Goal: Task Accomplishment & Management: Use online tool/utility

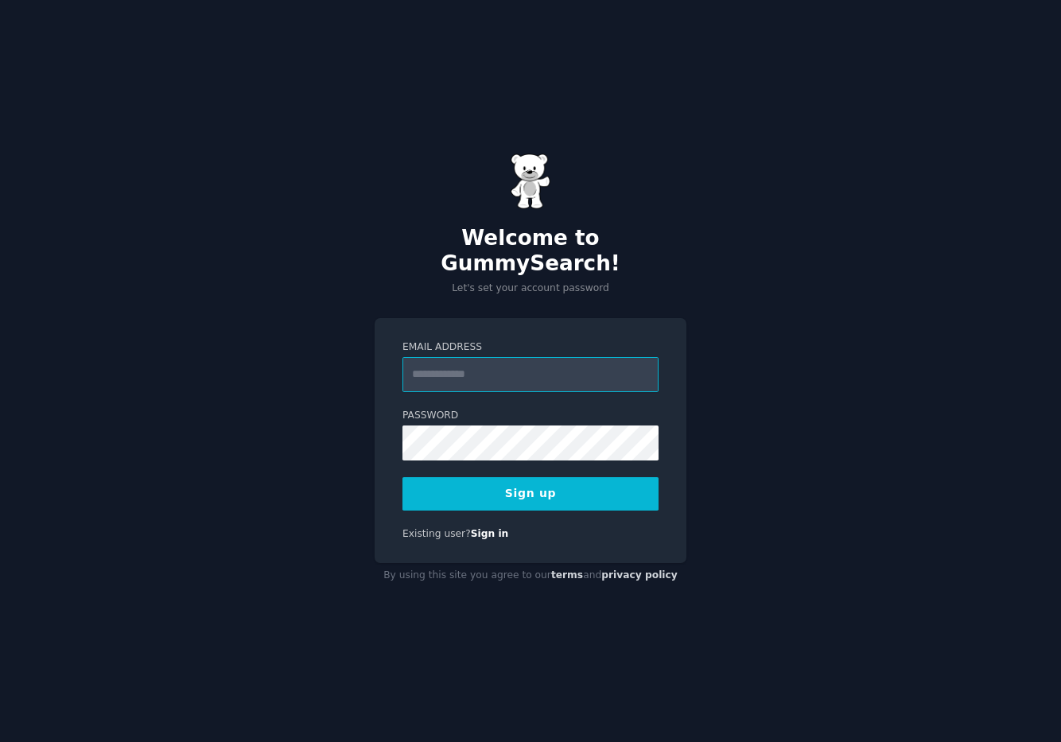
type input "**********"
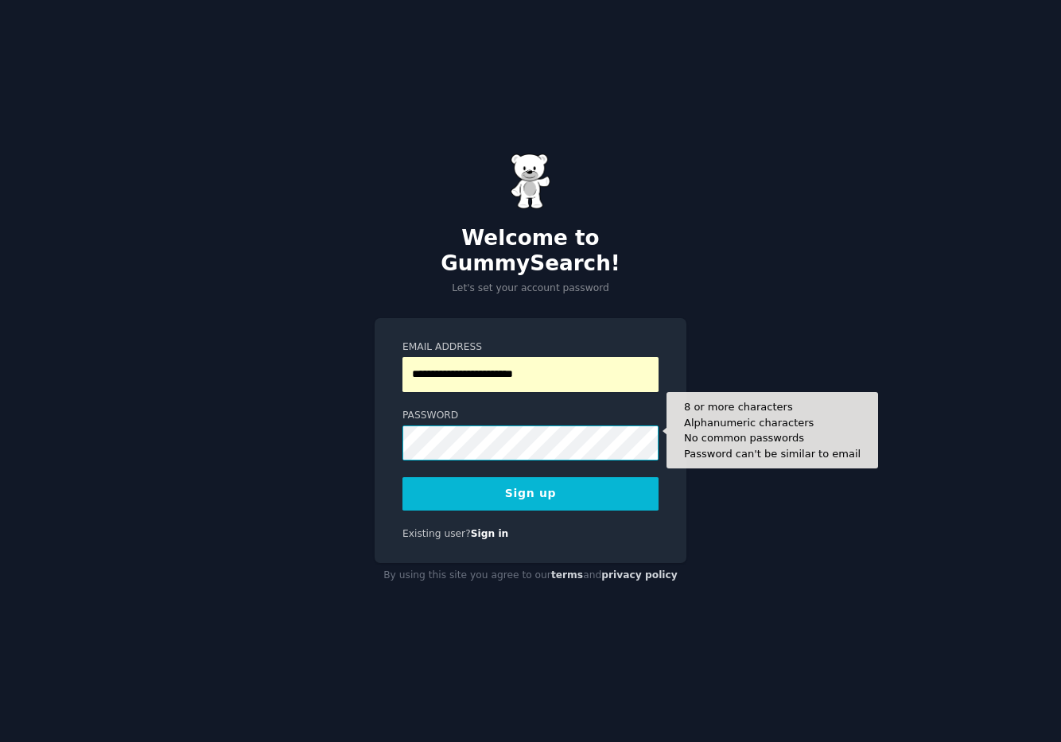
click at [403, 477] on button "Sign up" at bounding box center [531, 493] width 256 height 33
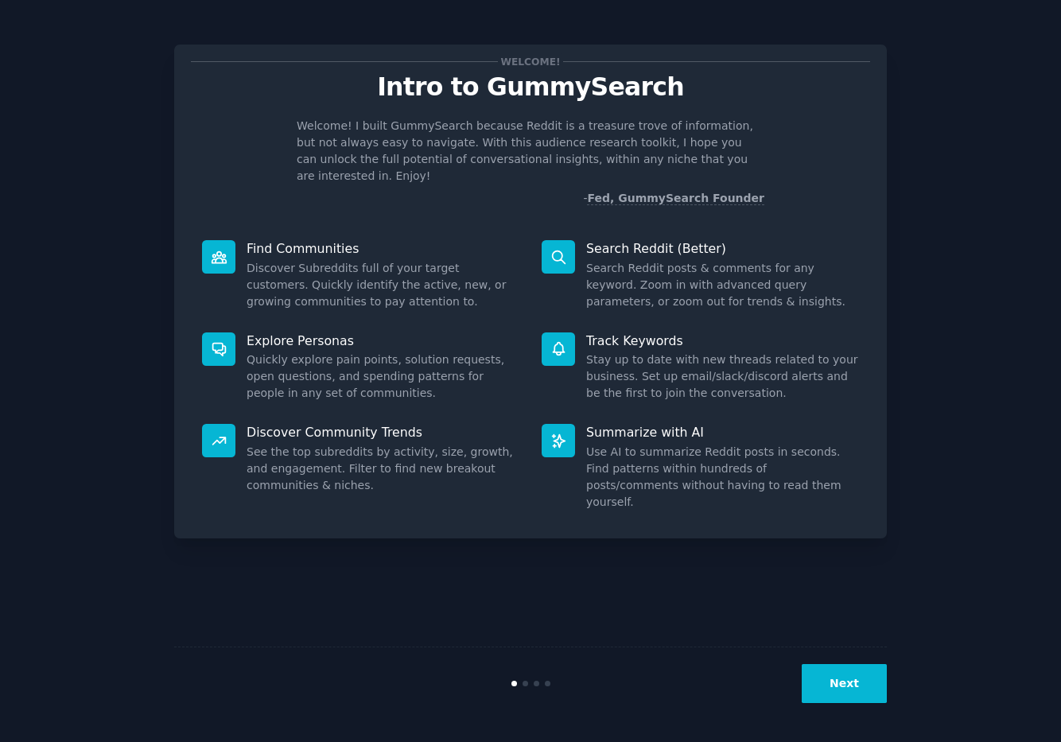
drag, startPoint x: 864, startPoint y: 686, endPoint x: 773, endPoint y: 407, distance: 293.7
click at [773, 407] on div "Welcome! Intro to GummySearch Welcome! I built GummySearch because Reddit is a …" at bounding box center [530, 371] width 713 height 698
click at [844, 677] on button "Next" at bounding box center [844, 683] width 85 height 39
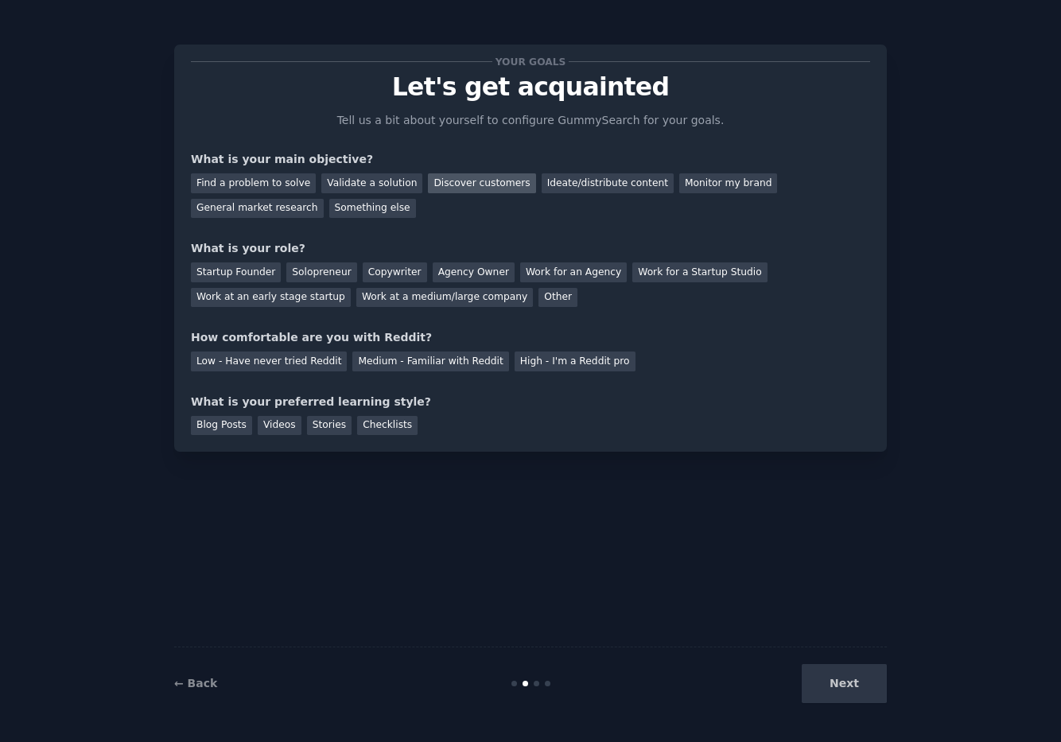
click at [469, 180] on div "Discover customers" at bounding box center [481, 183] width 107 height 20
click at [287, 185] on div "Find a problem to solve" at bounding box center [253, 183] width 125 height 20
click at [273, 214] on div "General market research" at bounding box center [257, 209] width 133 height 20
click at [567, 272] on div "Work for an Agency" at bounding box center [573, 273] width 107 height 20
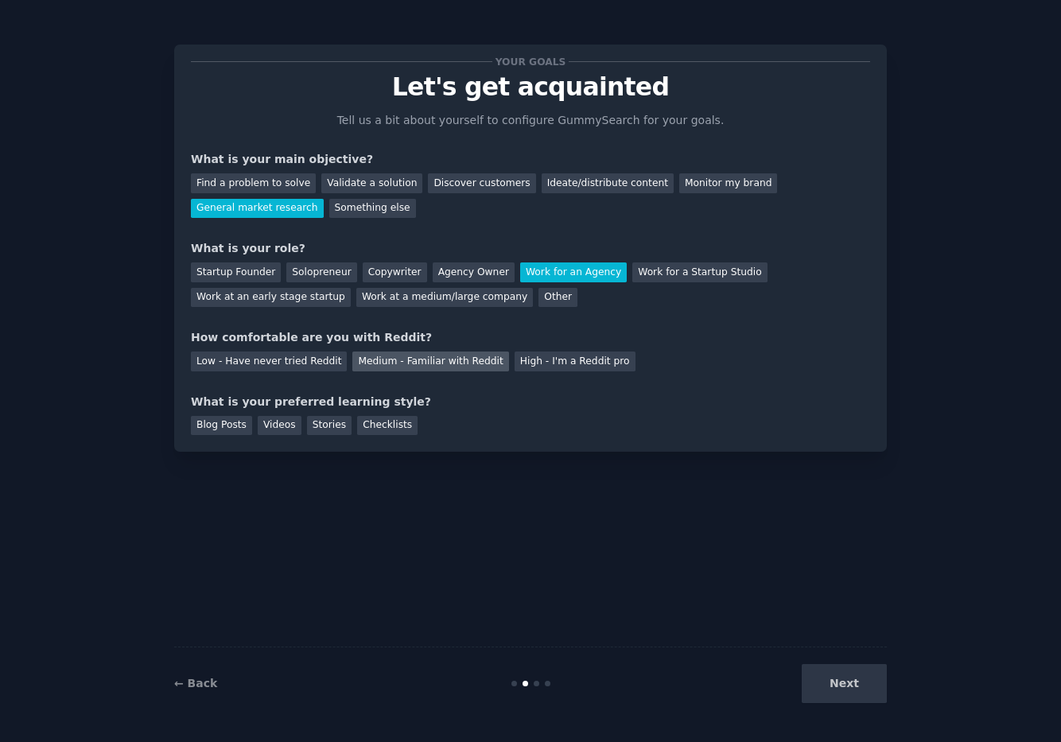
click at [368, 366] on div "Medium - Familiar with Reddit" at bounding box center [430, 362] width 156 height 20
click at [837, 700] on div "Next" at bounding box center [768, 683] width 238 height 39
click at [867, 690] on div "Next" at bounding box center [768, 683] width 238 height 39
click at [321, 431] on div "Stories" at bounding box center [329, 426] width 45 height 20
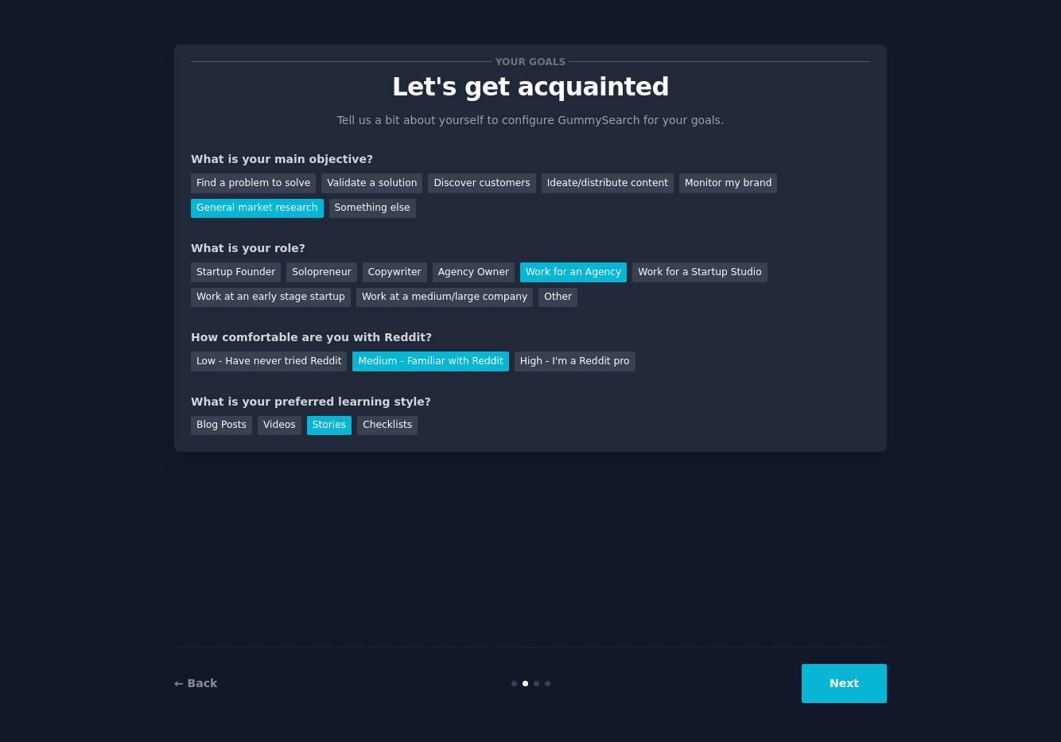
click at [857, 690] on button "Next" at bounding box center [844, 683] width 85 height 39
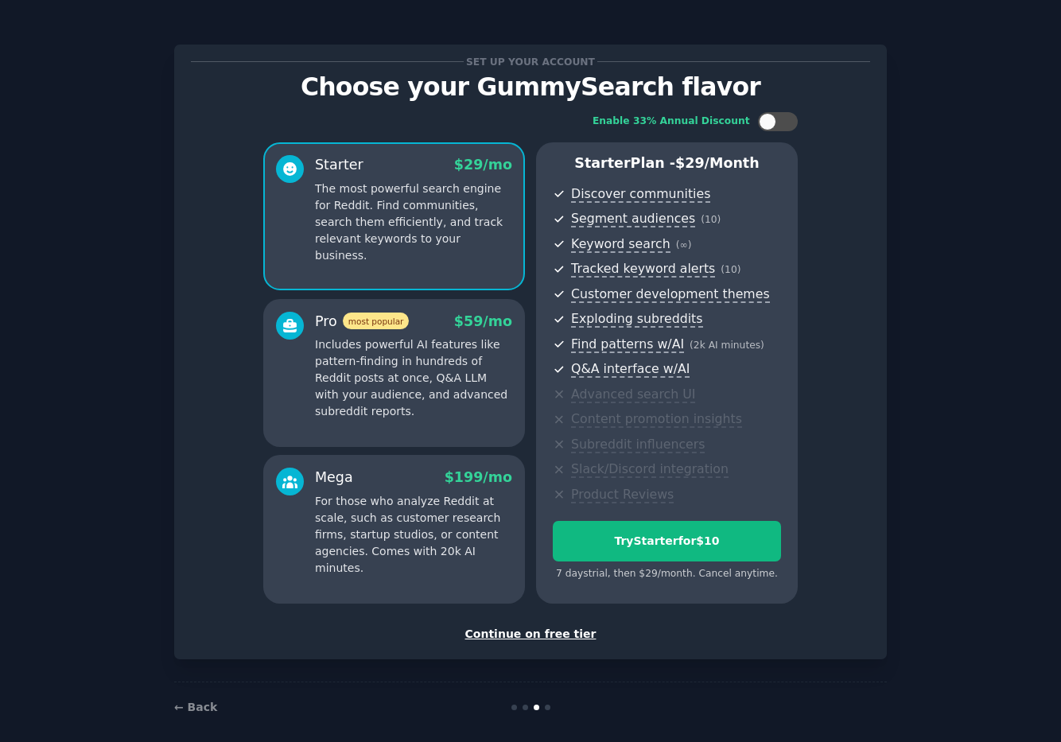
click at [526, 634] on div "Continue on free tier" at bounding box center [531, 634] width 680 height 17
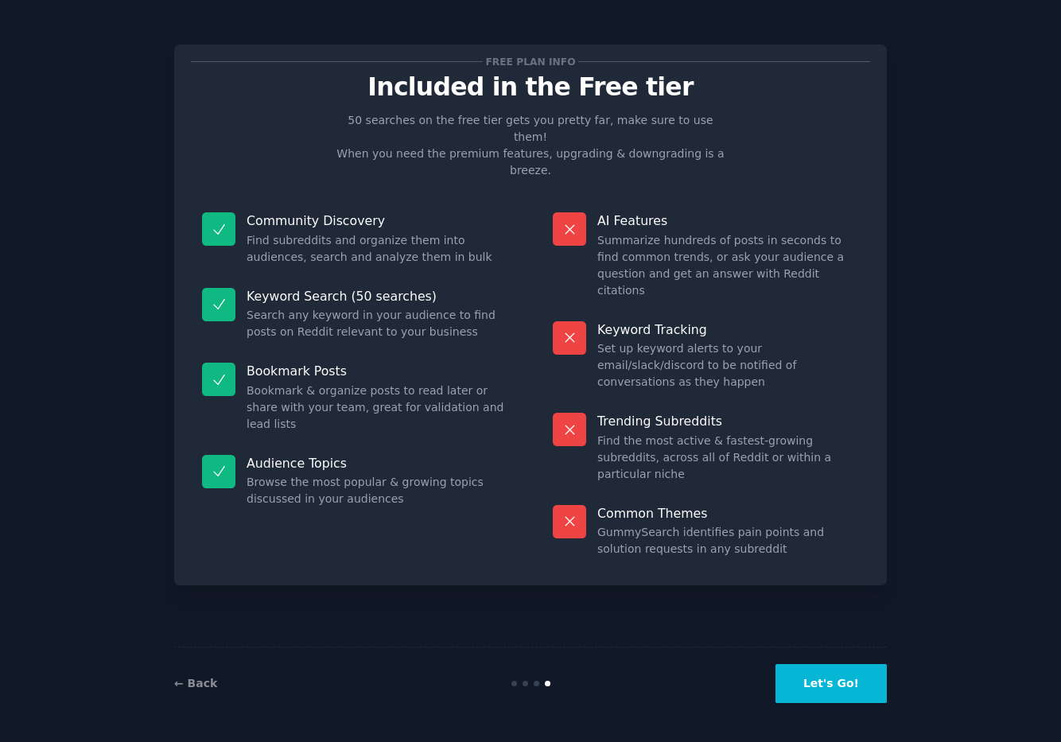
click at [827, 690] on button "Let's Go!" at bounding box center [831, 683] width 111 height 39
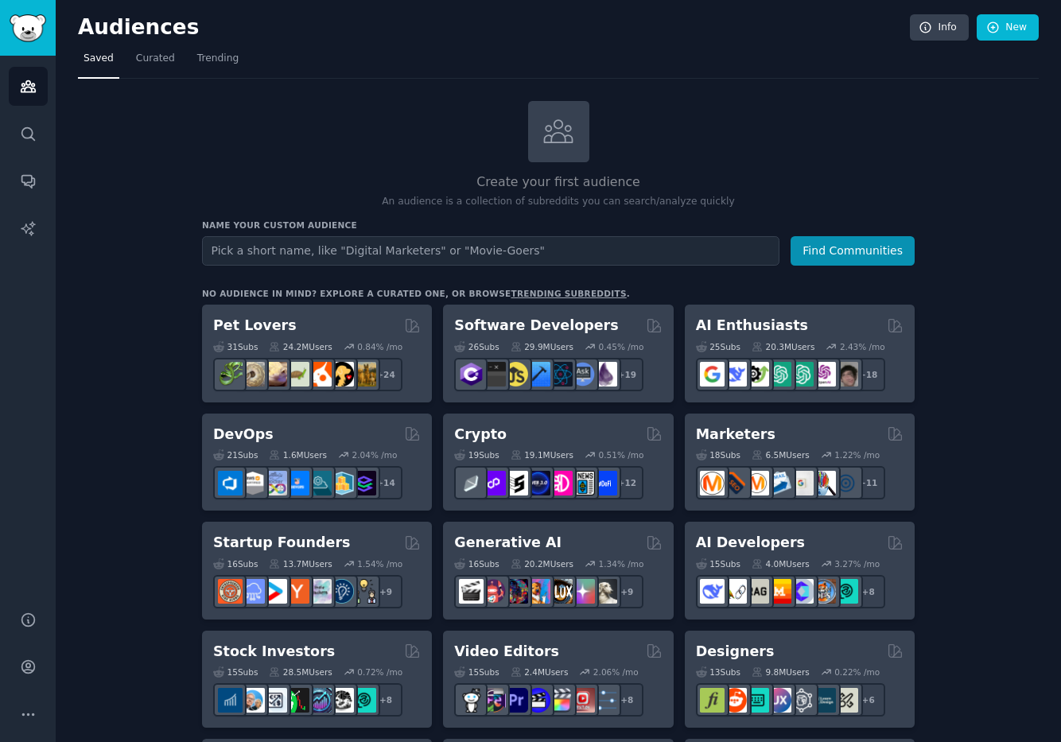
type input "s"
type input "Zscaler"
click at [855, 259] on button "Find Communities" at bounding box center [853, 250] width 124 height 29
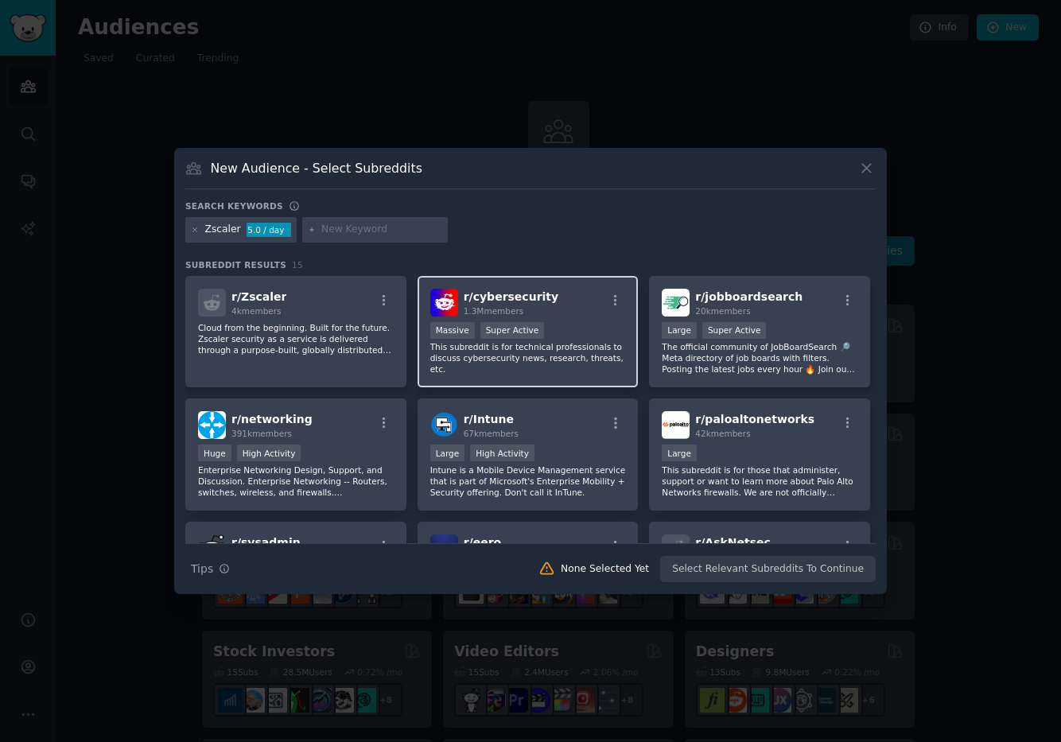
click at [473, 354] on p "This subreddit is for technical professionals to discuss cybersecurity news, re…" at bounding box center [528, 357] width 196 height 33
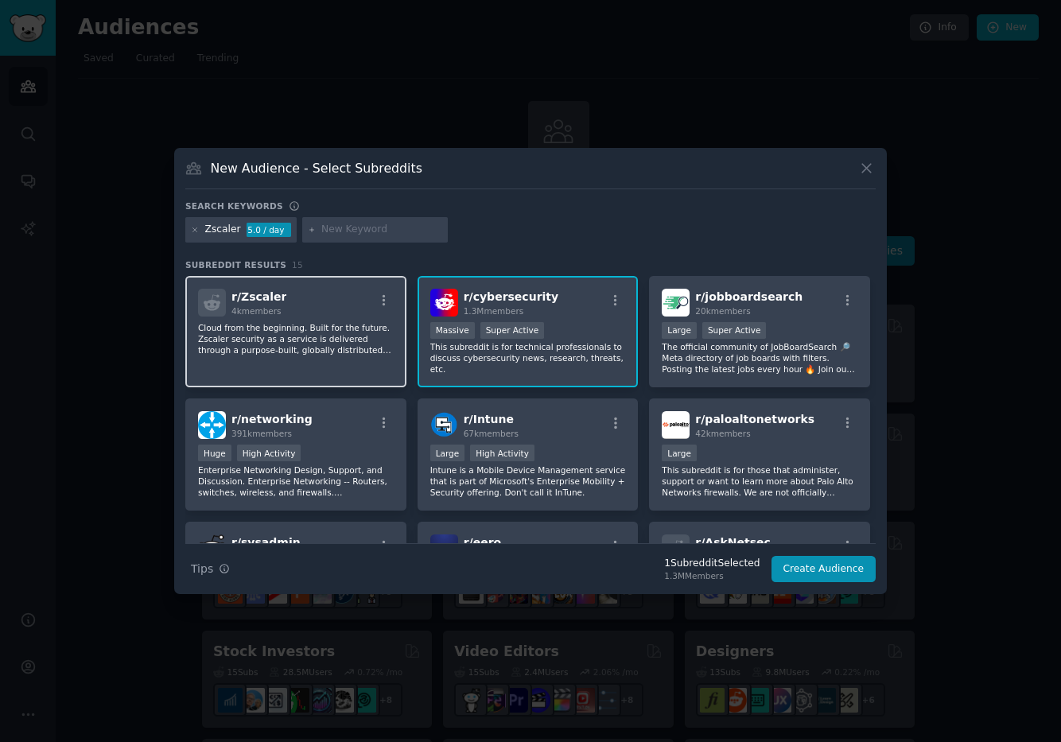
click at [352, 333] on p "Cloud from the beginning. Built for the future. Zscaler security as a service i…" at bounding box center [296, 338] width 196 height 33
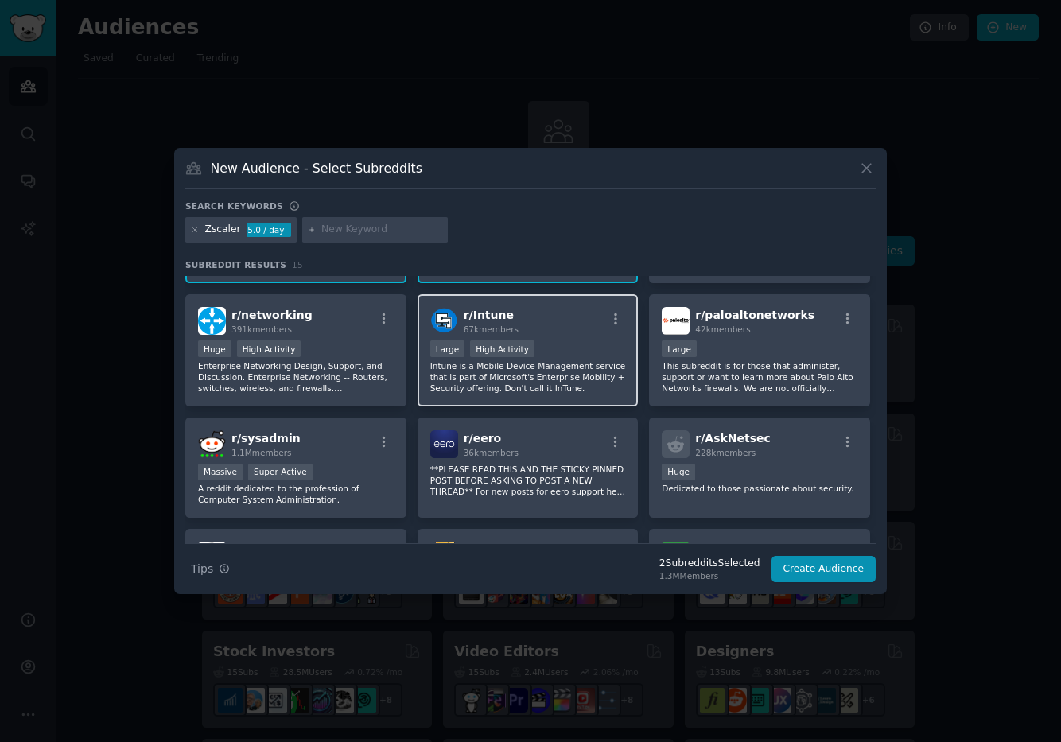
scroll to position [109, 0]
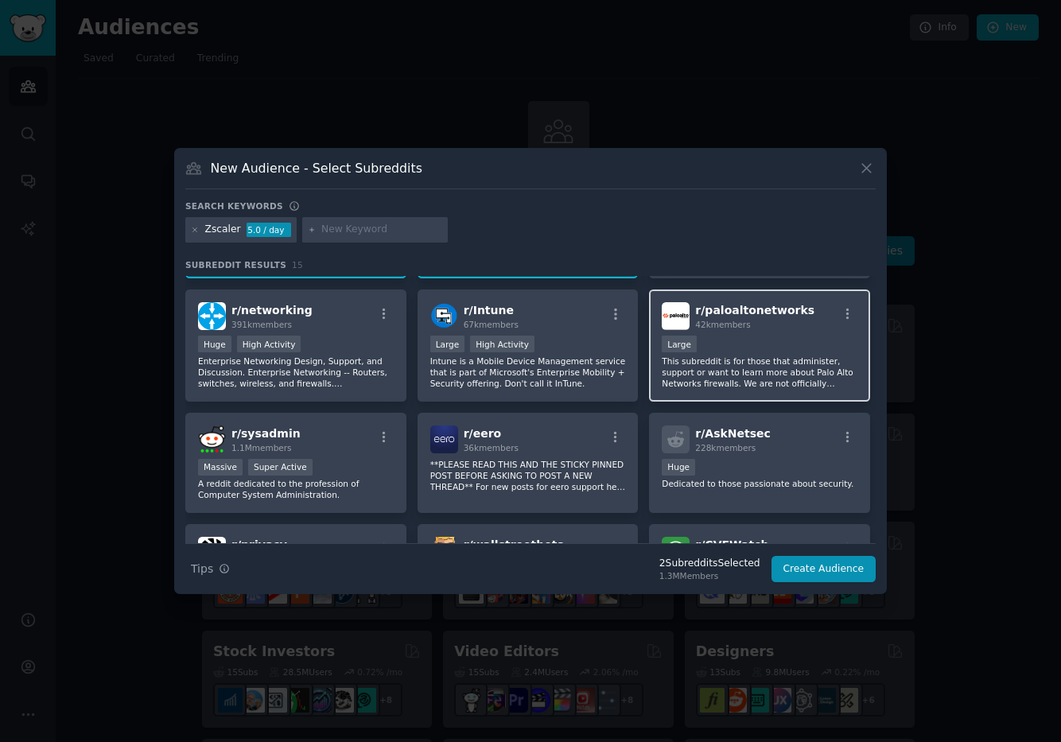
click at [774, 352] on div "Large" at bounding box center [760, 346] width 196 height 20
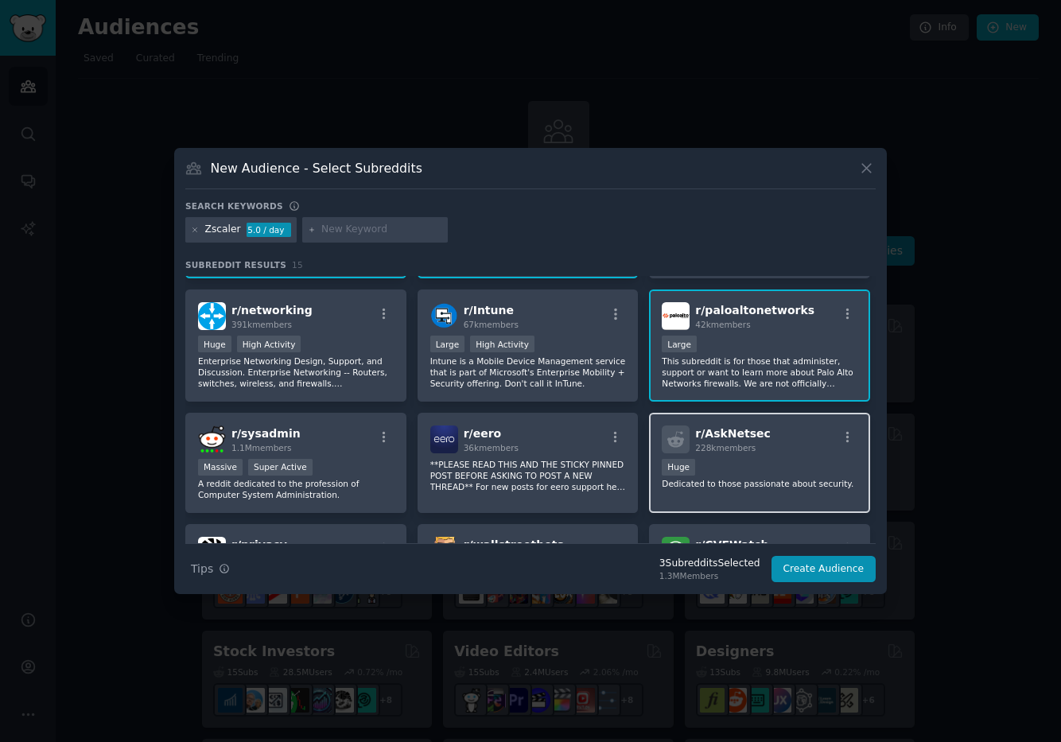
click at [794, 462] on div "Huge" at bounding box center [760, 469] width 196 height 20
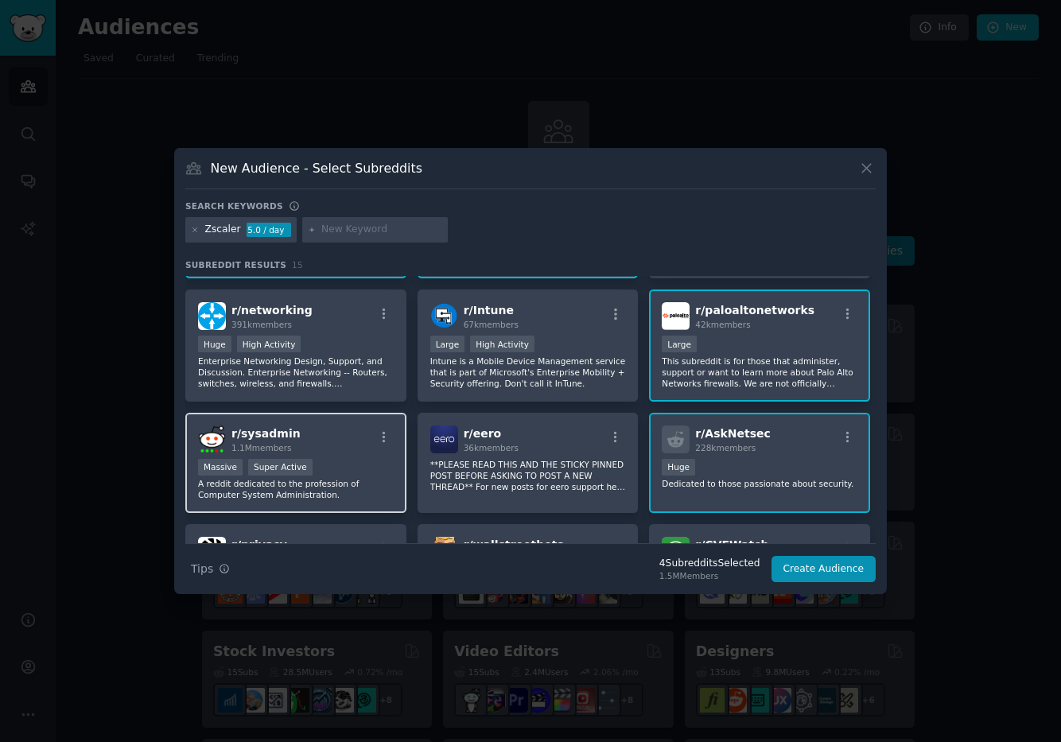
click at [362, 479] on p "A reddit dedicated to the profession of Computer System Administration." at bounding box center [296, 489] width 196 height 22
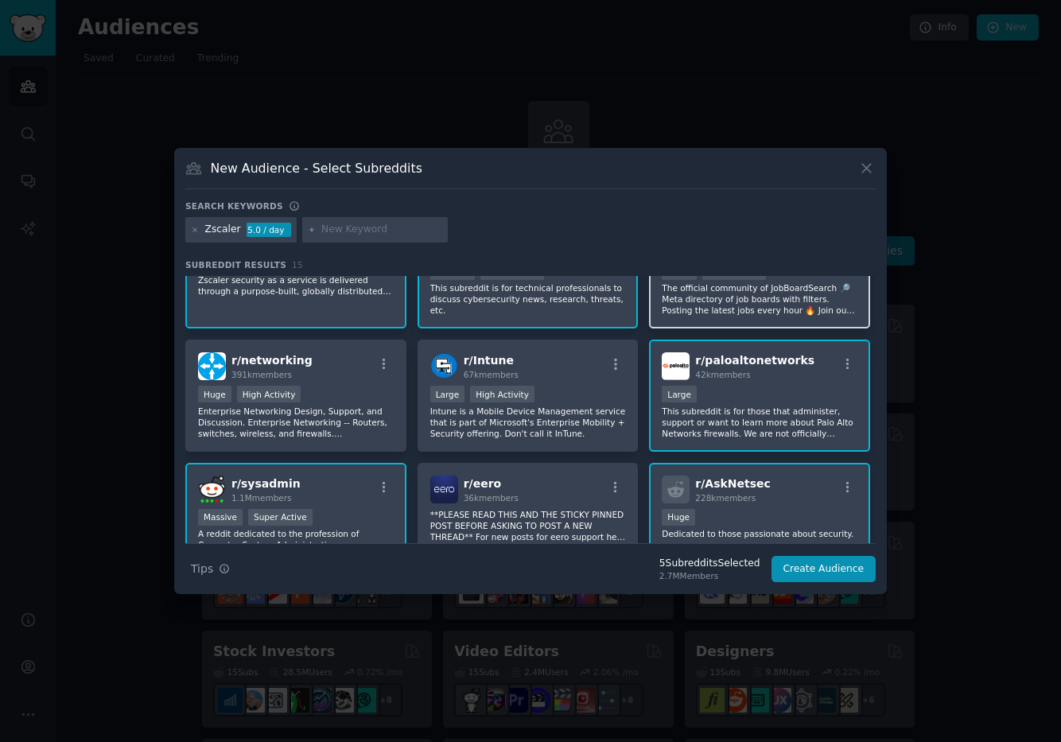
scroll to position [64, 0]
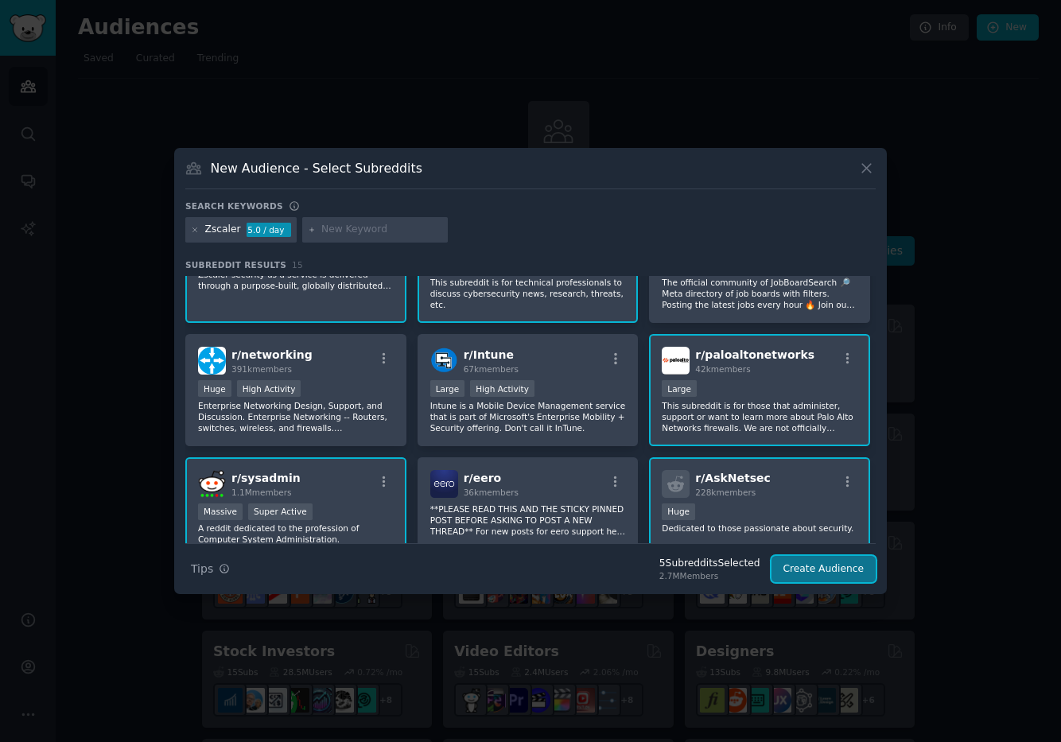
click at [826, 570] on button "Create Audience" at bounding box center [824, 569] width 105 height 27
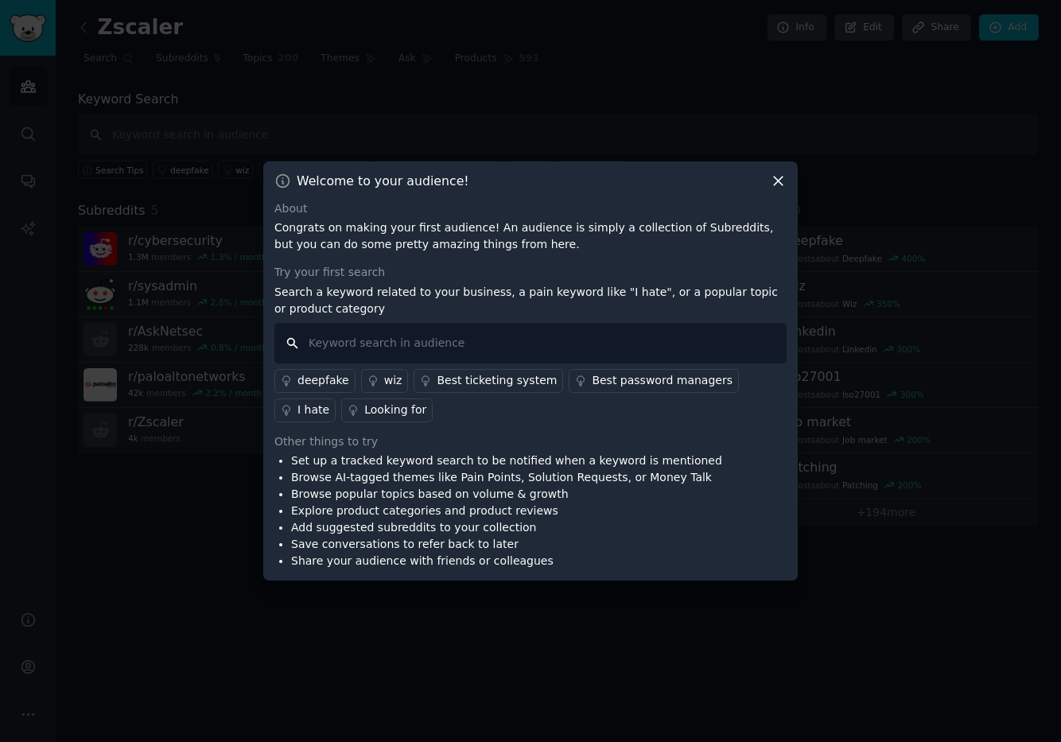
click at [526, 338] on input "text" at bounding box center [531, 343] width 512 height 41
type input "best"
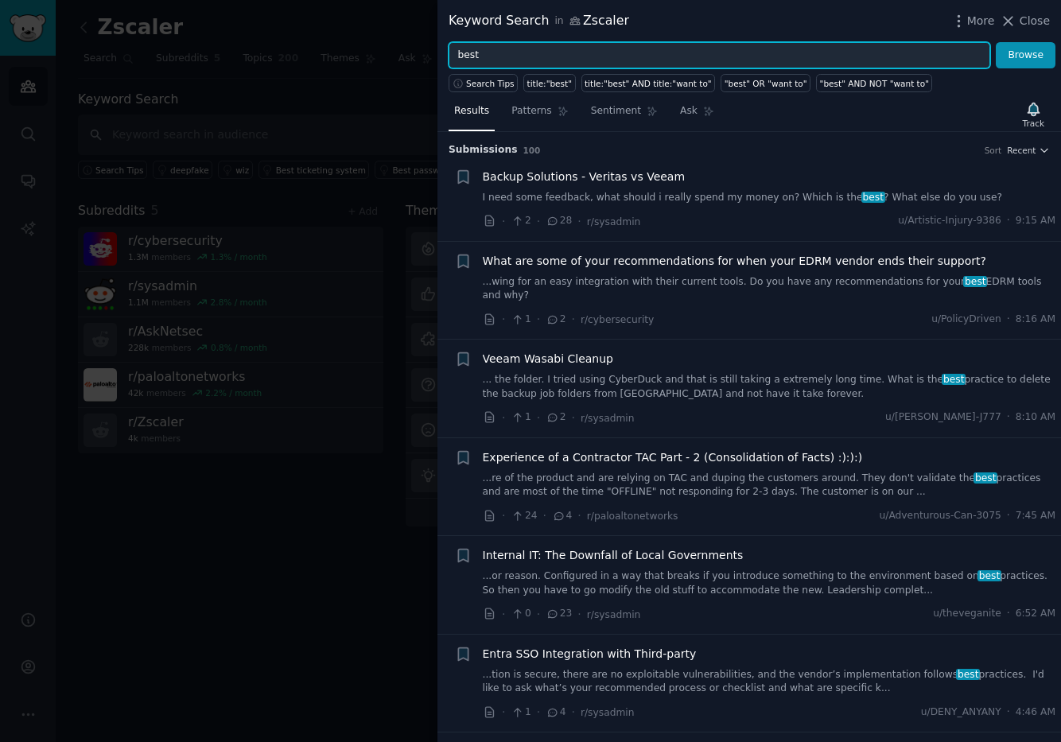
click at [466, 56] on input "best" at bounding box center [720, 55] width 542 height 27
click at [500, 56] on input "best" at bounding box center [720, 55] width 542 height 27
click at [996, 42] on button "Browse" at bounding box center [1026, 55] width 60 height 27
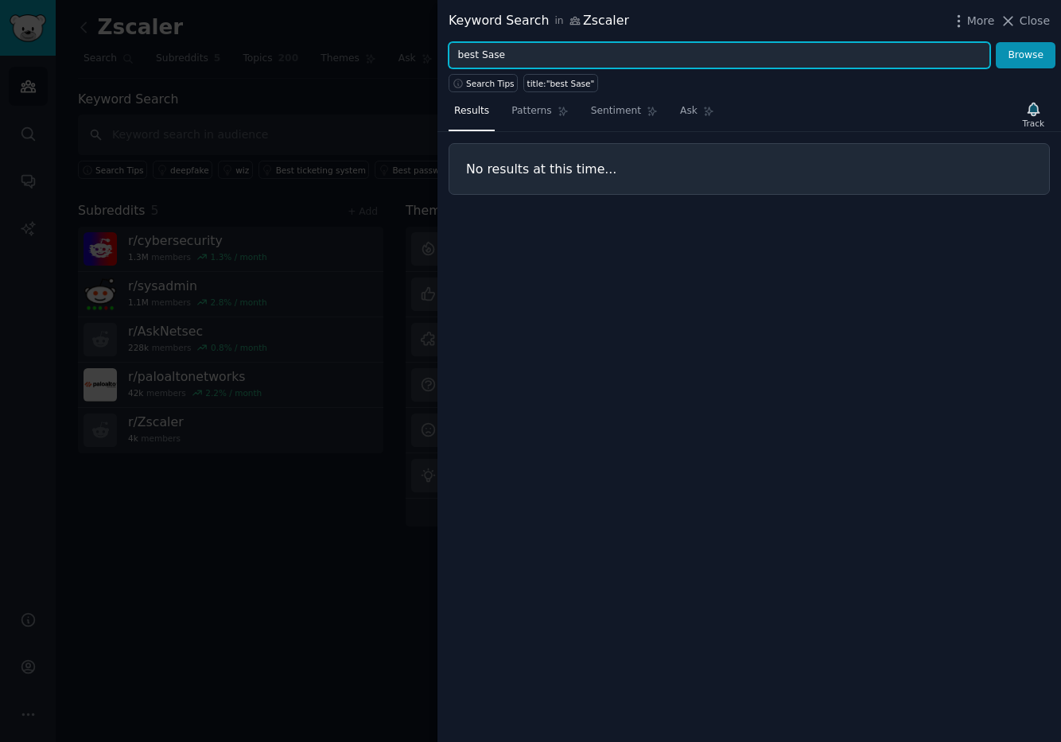
click at [490, 51] on input "best Sase" at bounding box center [720, 55] width 542 height 27
type input "b"
click at [996, 42] on button "Browse" at bounding box center [1026, 55] width 60 height 27
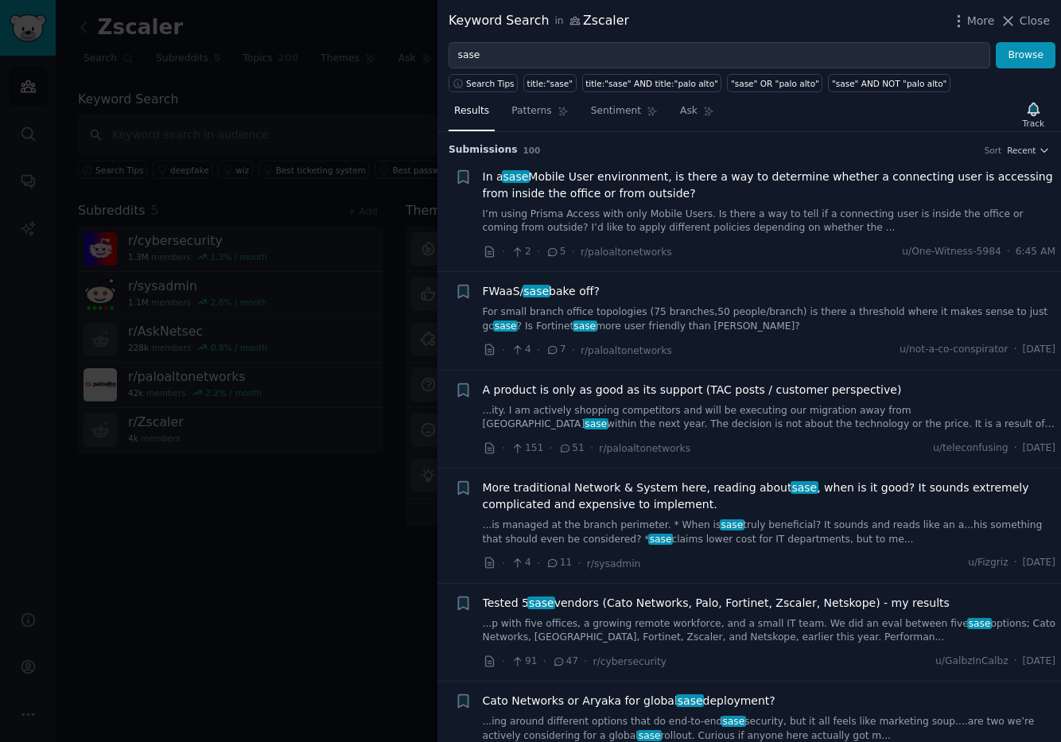
click at [684, 627] on link "...p with five offices, a growing remote workforce, and a small IT team. We did…" at bounding box center [770, 631] width 574 height 28
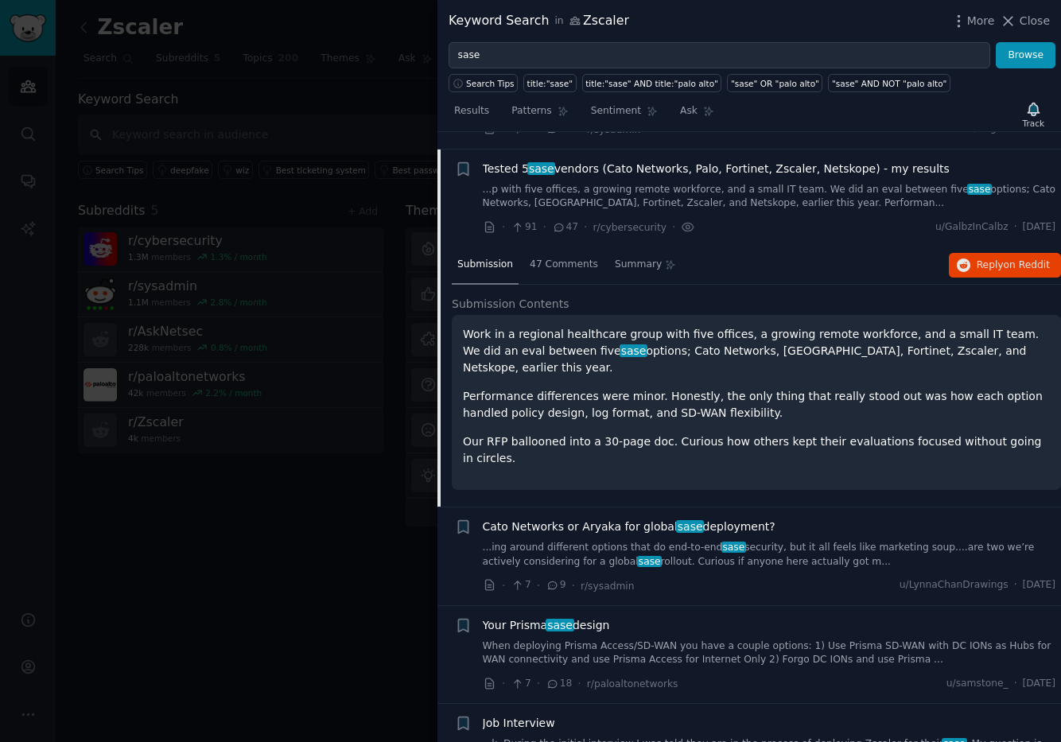
scroll to position [451, 0]
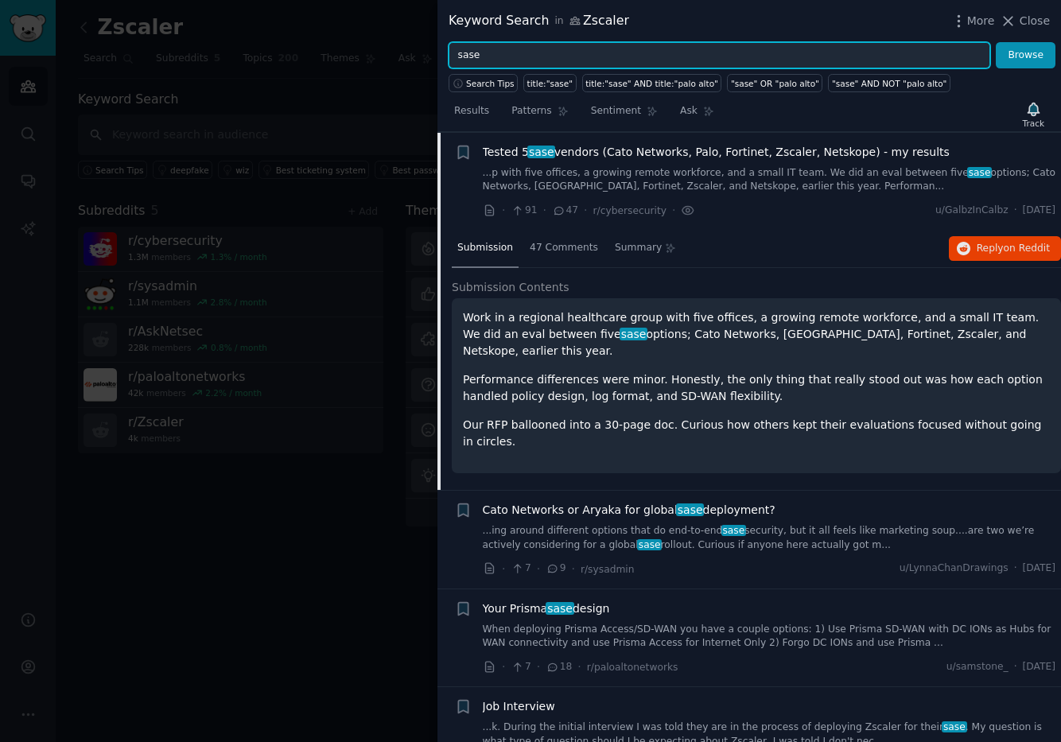
click at [456, 57] on input "sase" at bounding box center [720, 55] width 542 height 27
click at [516, 55] on input "title:"sase" at bounding box center [720, 55] width 542 height 27
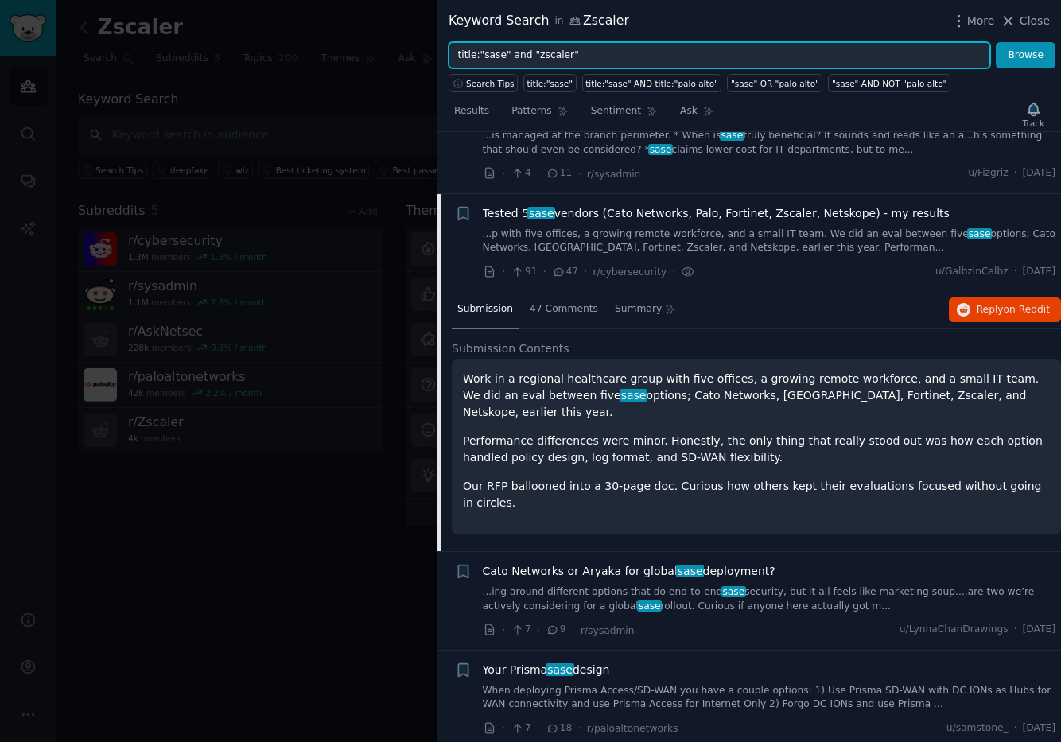
scroll to position [386, 0]
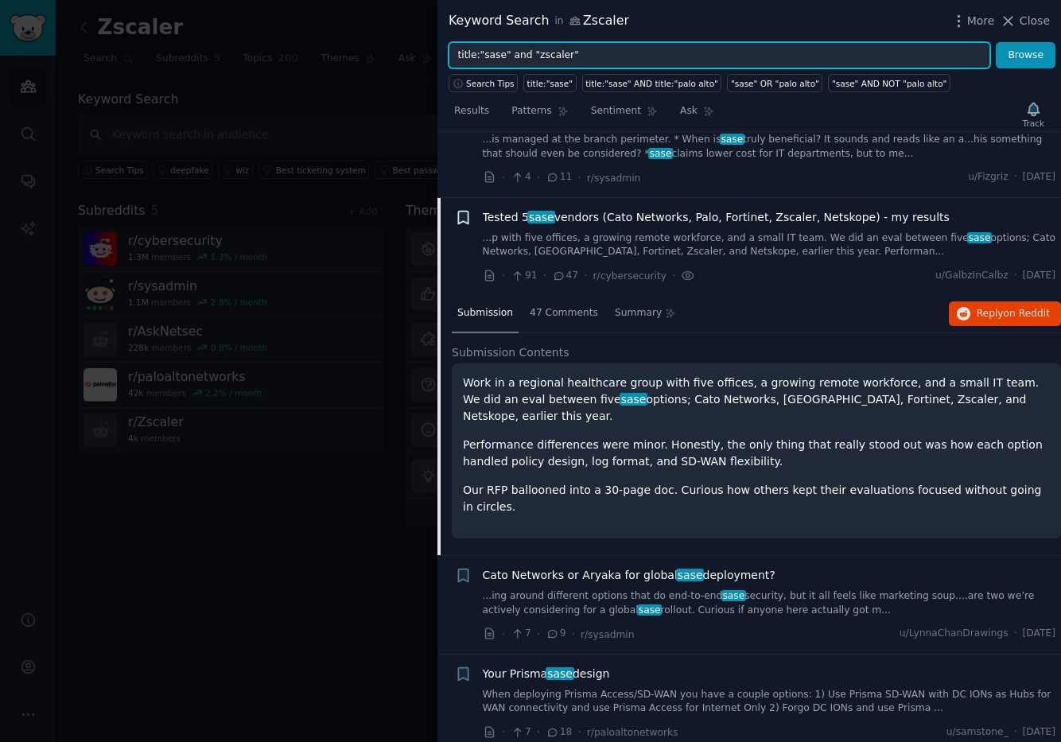
click at [461, 216] on icon "button" at bounding box center [463, 217] width 10 height 13
type input "title:"sase" and "zscaler""
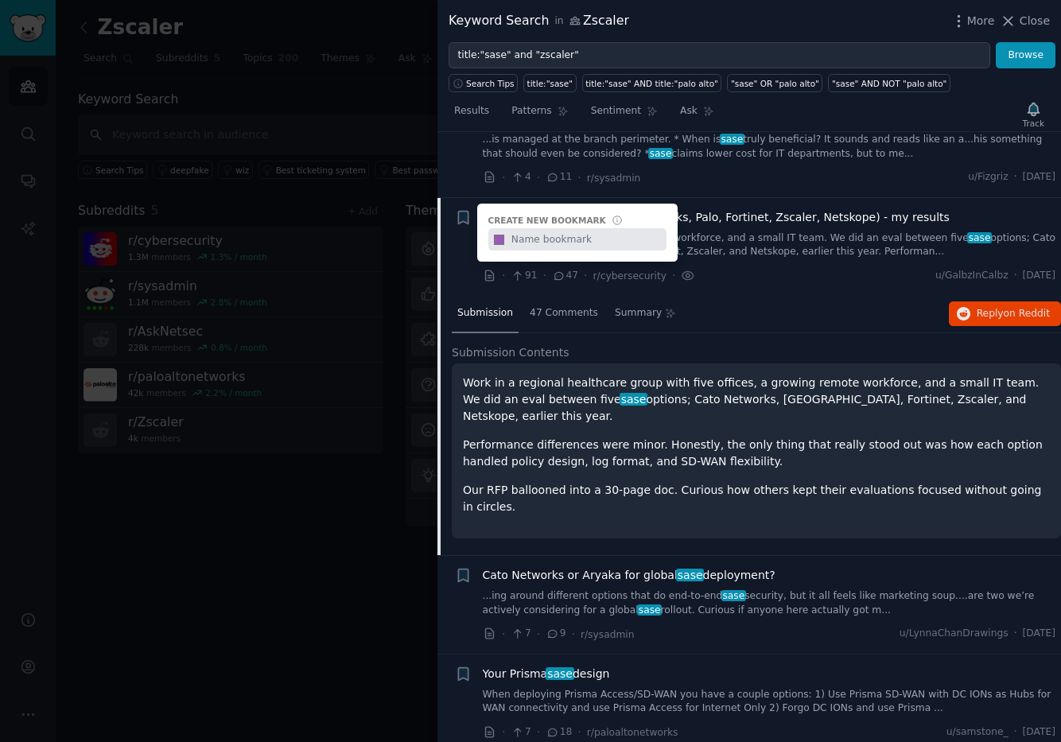
click at [558, 243] on input "text" at bounding box center [587, 239] width 158 height 22
type input "Zscaler"
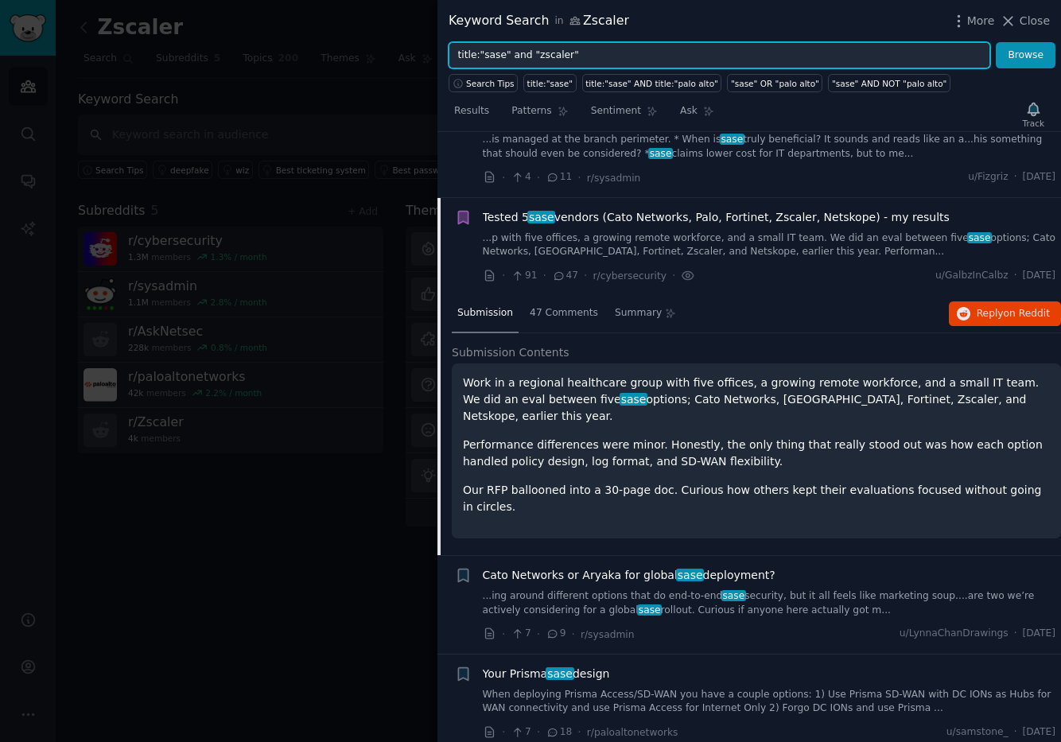
click at [602, 60] on input "title:"sase" and "zscaler"" at bounding box center [720, 55] width 542 height 27
click at [996, 42] on button "Browse" at bounding box center [1026, 55] width 60 height 27
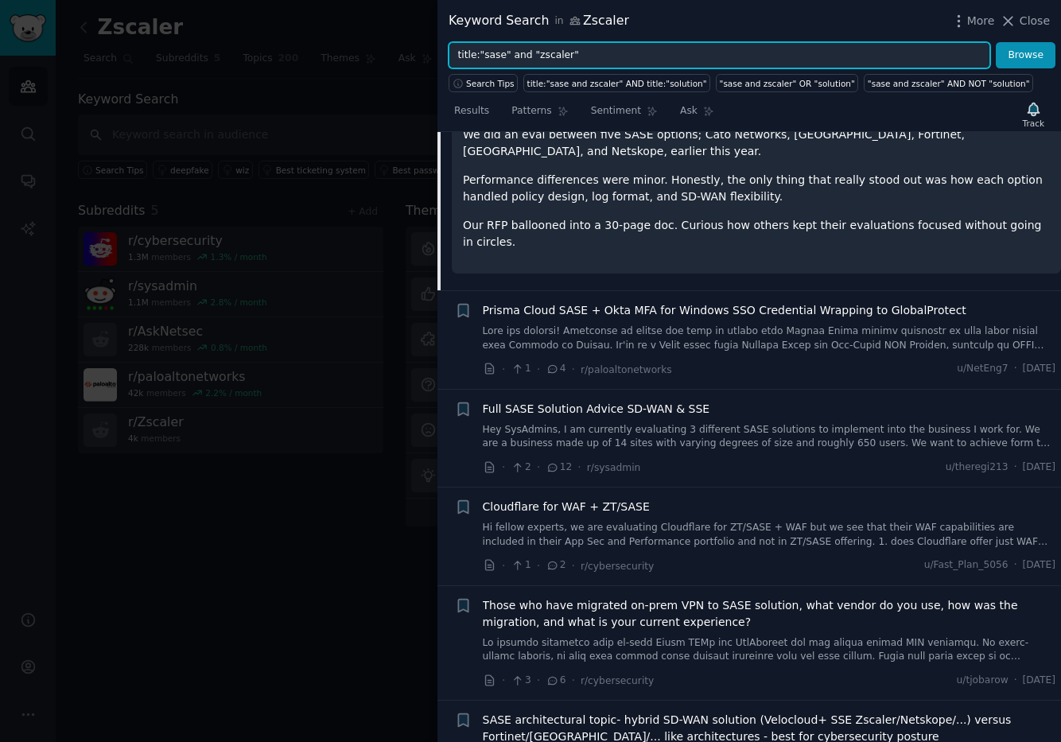
scroll to position [230, 0]
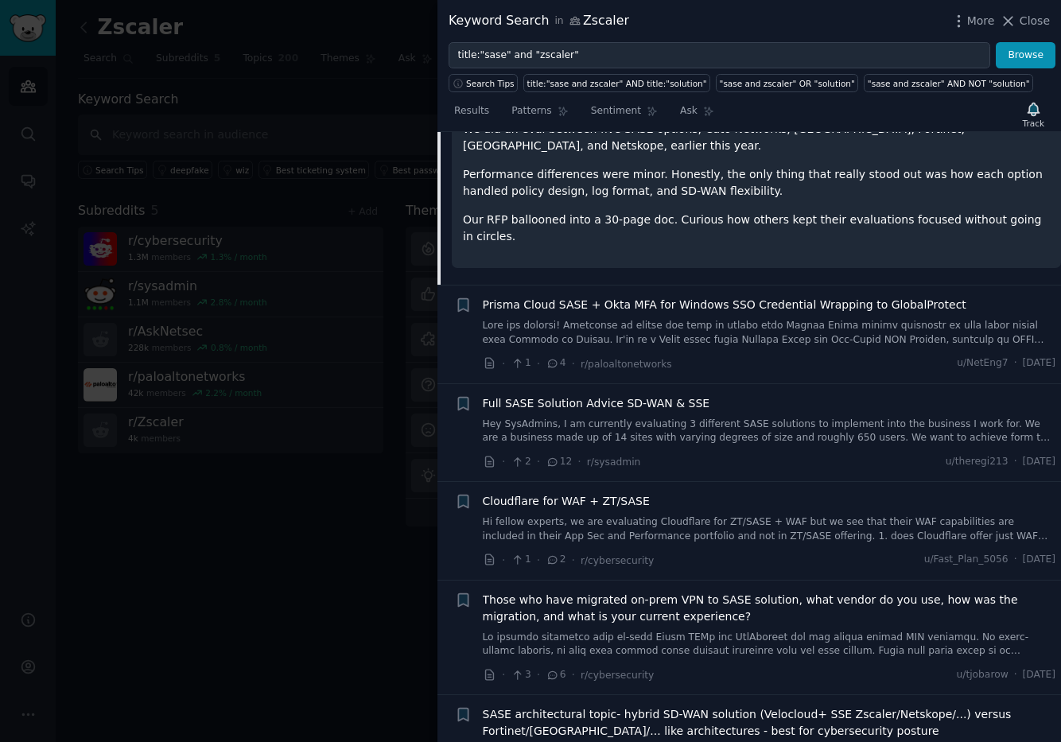
click at [697, 428] on link "Hey SysAdmins, I am currently evaluating 3 different SASE solutions to implemen…" at bounding box center [770, 432] width 574 height 28
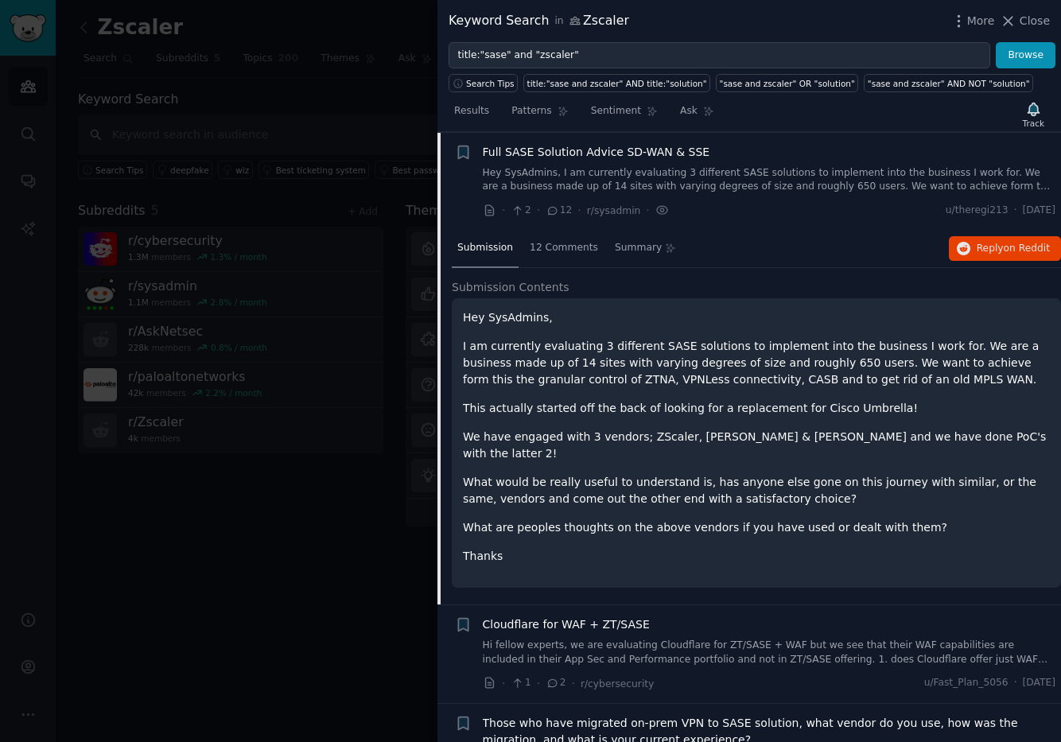
scroll to position [217, 0]
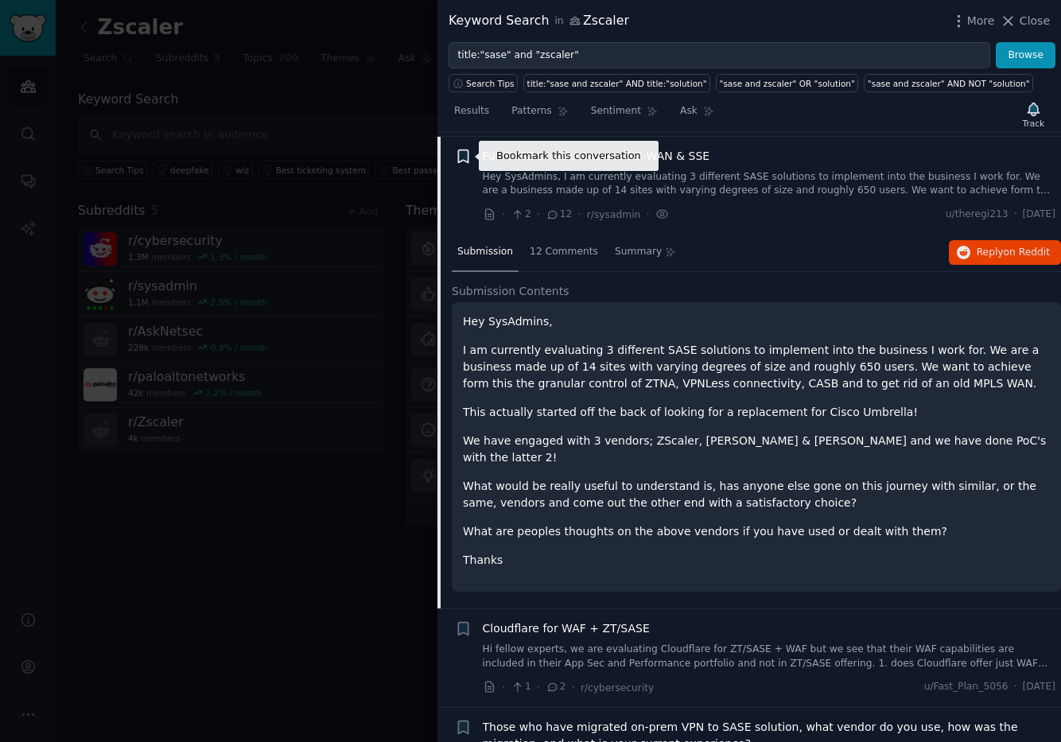
click at [463, 153] on icon "button" at bounding box center [463, 156] width 10 height 13
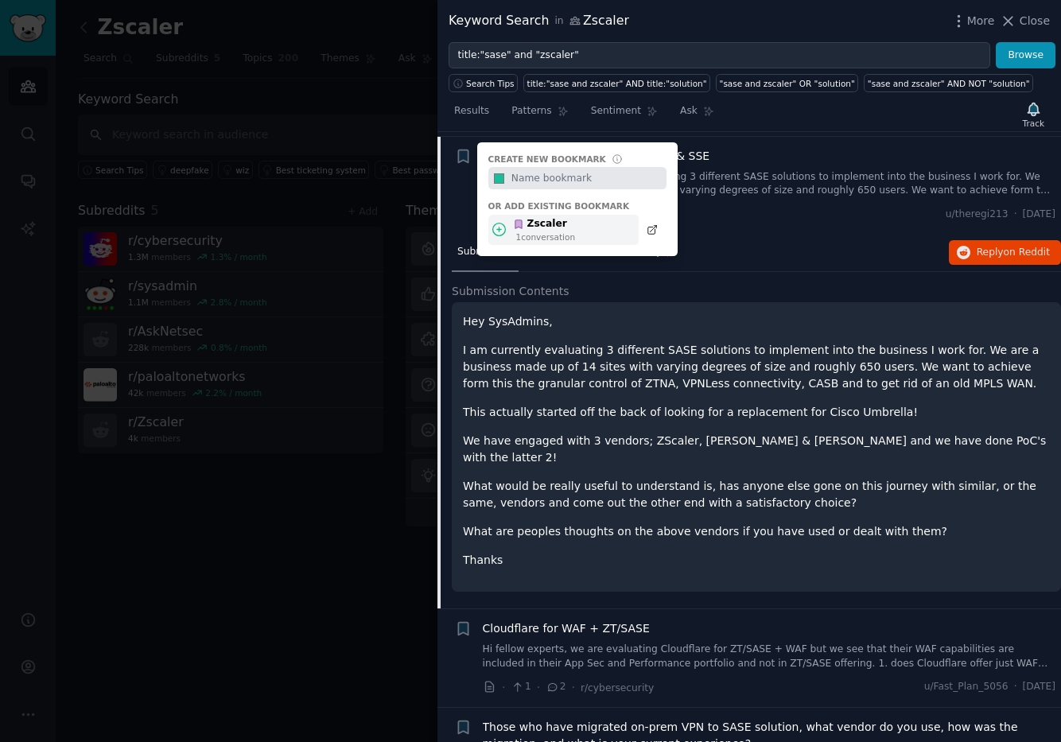
click at [563, 225] on div "Zscaler" at bounding box center [544, 224] width 62 height 14
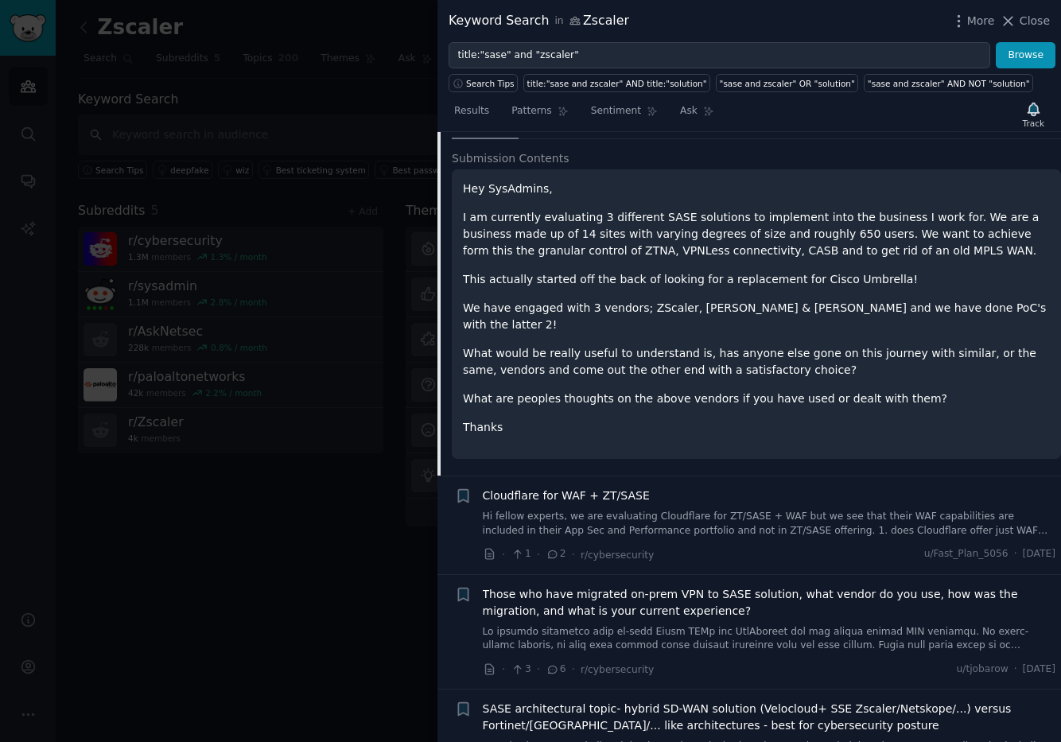
scroll to position [395, 0]
